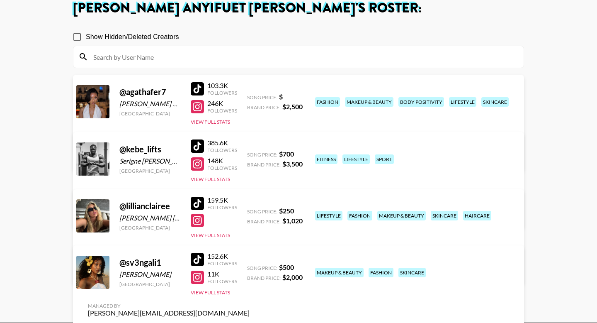
scroll to position [51, 0]
click at [250, 266] on link "View/Edit Details" at bounding box center [169, 270] width 162 height 8
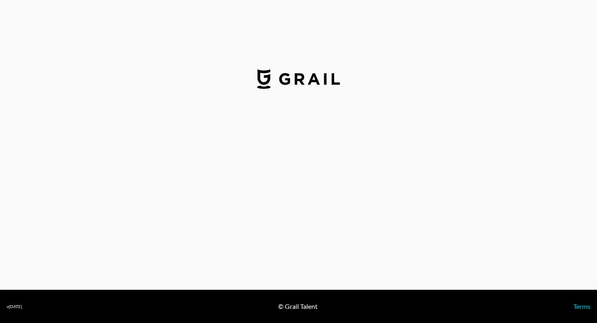
select select "USD"
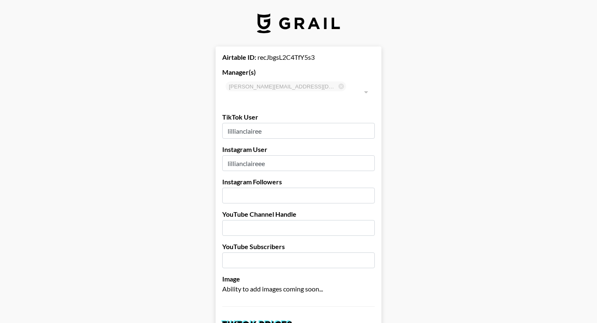
type input "[GEOGRAPHIC_DATA]"
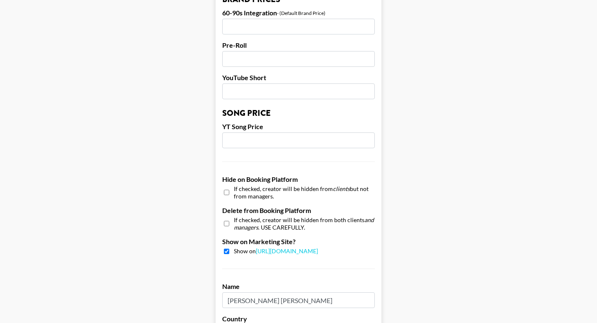
scroll to position [648, 0]
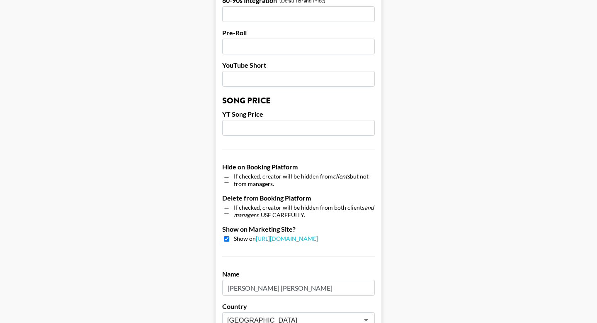
click at [229, 174] on input "checkbox" at bounding box center [226, 180] width 5 height 12
checkbox input "true"
click at [228, 236] on input "checkbox" at bounding box center [226, 238] width 5 height 5
checkbox input "false"
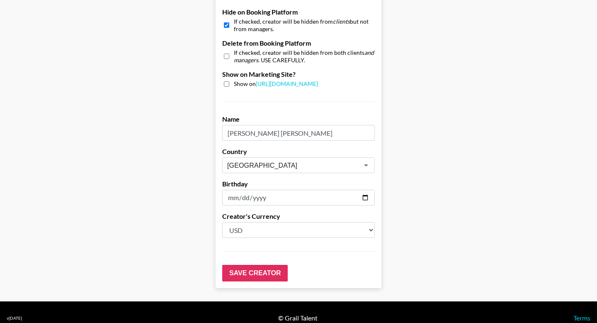
scroll to position [802, 0]
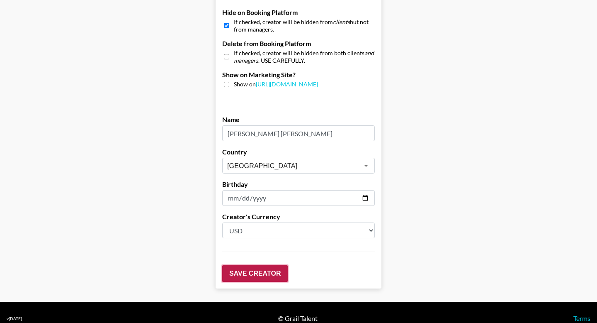
click at [233, 265] on input "Save Creator" at bounding box center [255, 273] width 66 height 17
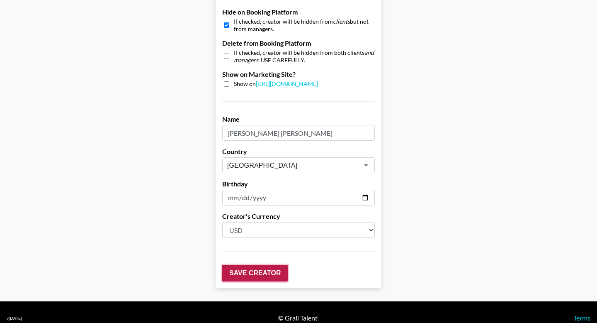
click at [249, 268] on input "Save Creator" at bounding box center [255, 273] width 66 height 17
